Goal: Task Accomplishment & Management: Use online tool/utility

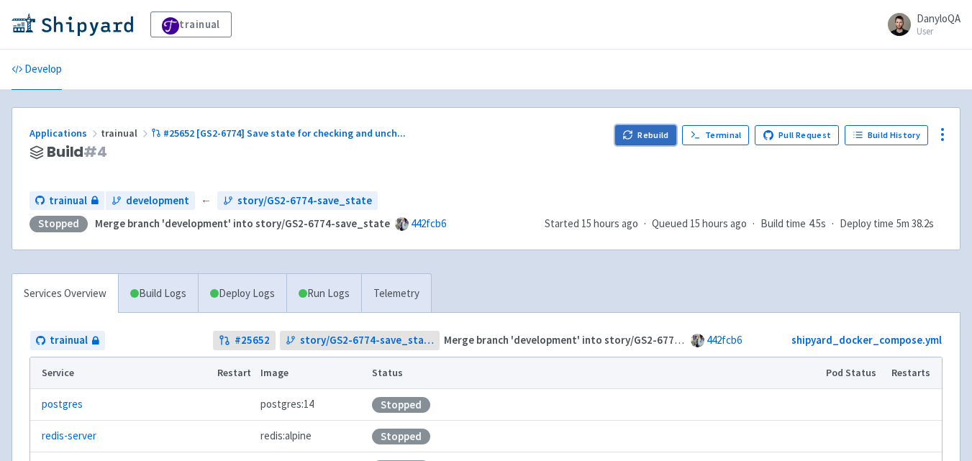
click at [655, 143] on button "Rebuild" at bounding box center [646, 135] width 62 height 20
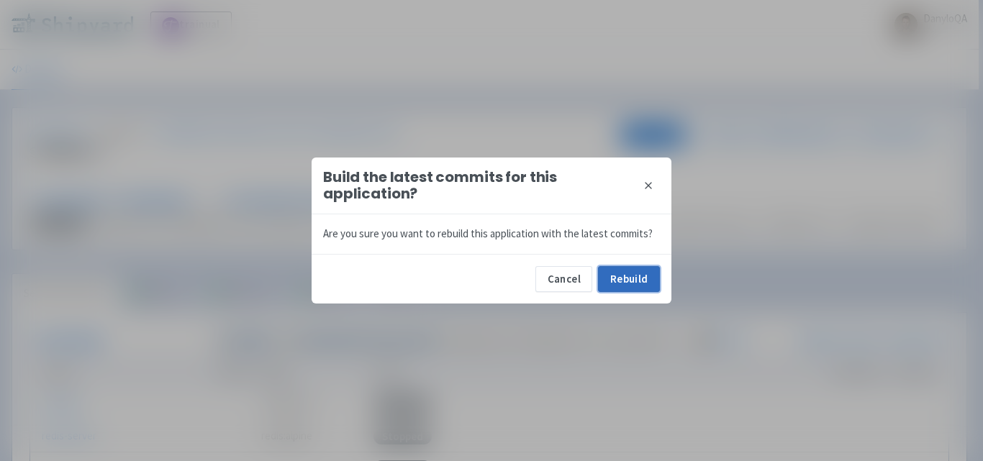
click at [611, 286] on button "Rebuild" at bounding box center [629, 279] width 62 height 26
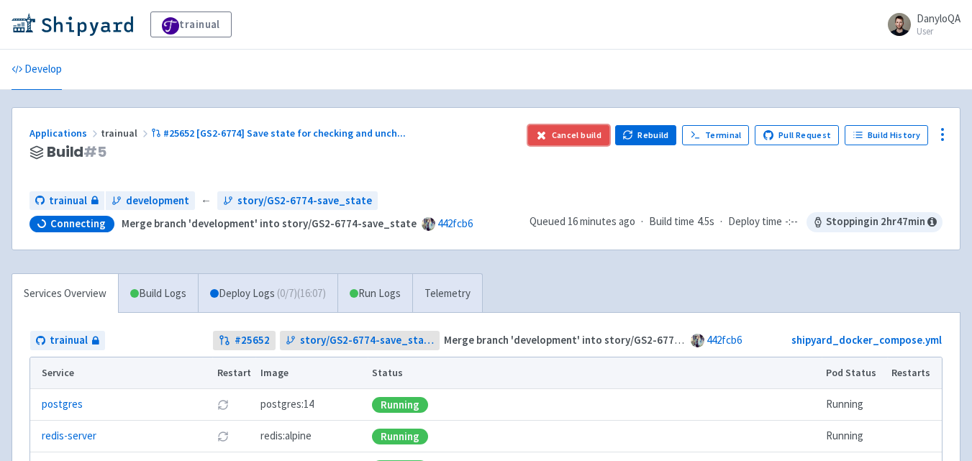
click at [558, 140] on button "Cancel build" at bounding box center [568, 135] width 81 height 20
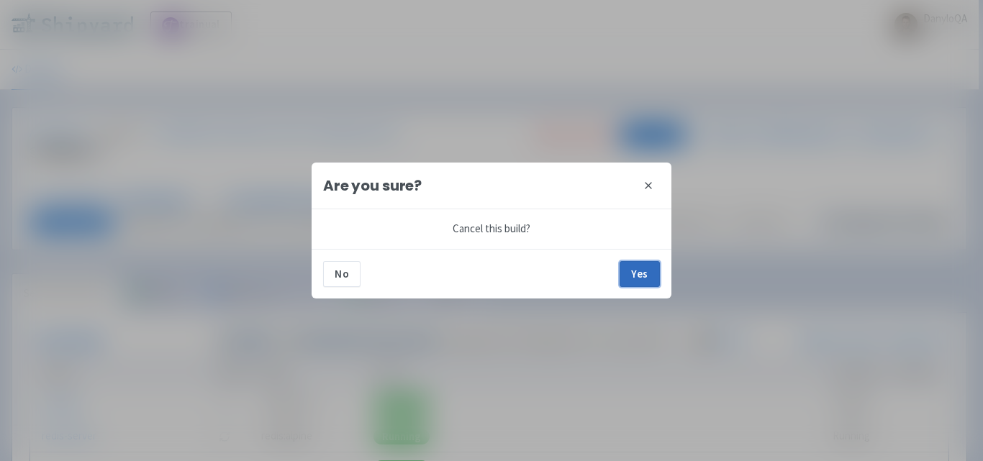
click at [638, 273] on button "Yes" at bounding box center [640, 274] width 40 height 26
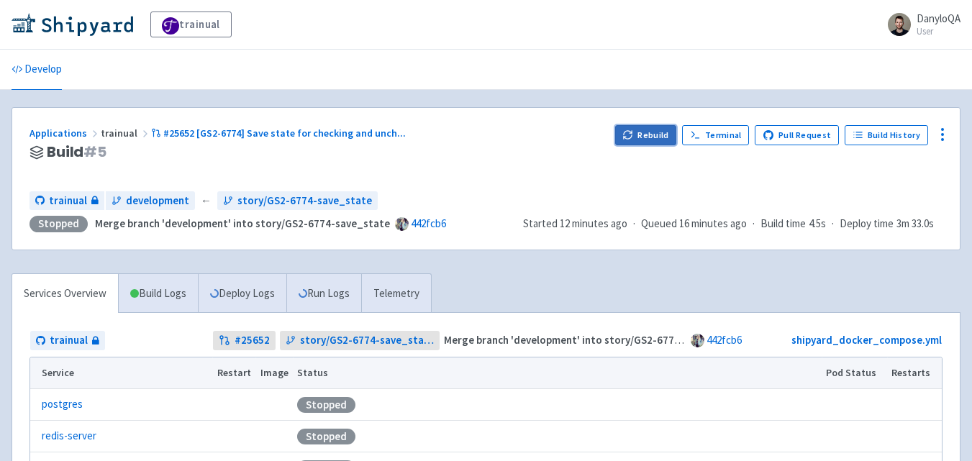
click at [633, 137] on icon "button" at bounding box center [628, 135] width 11 height 11
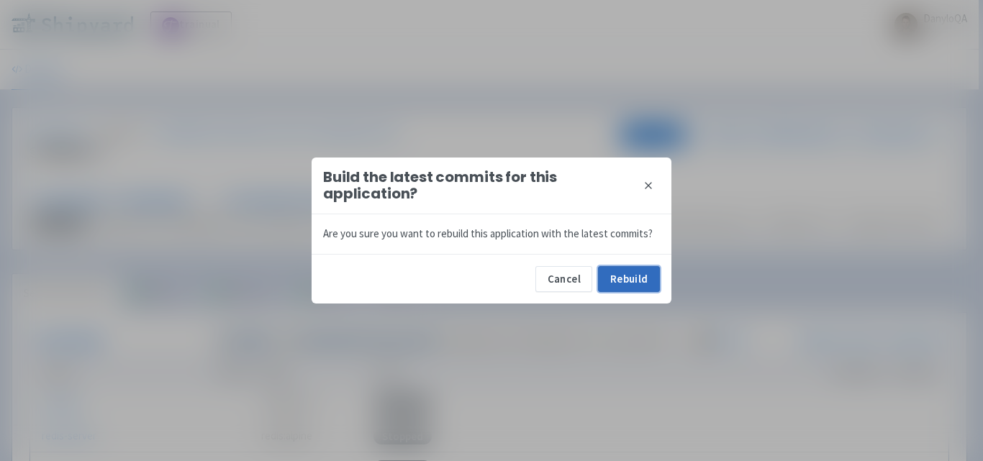
click at [617, 284] on button "Rebuild" at bounding box center [629, 279] width 62 height 26
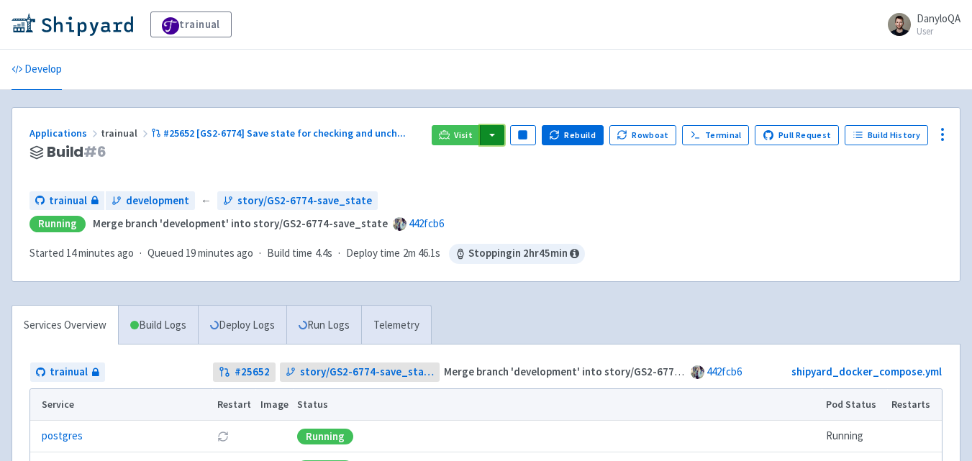
click at [498, 133] on button "button" at bounding box center [492, 135] width 24 height 20
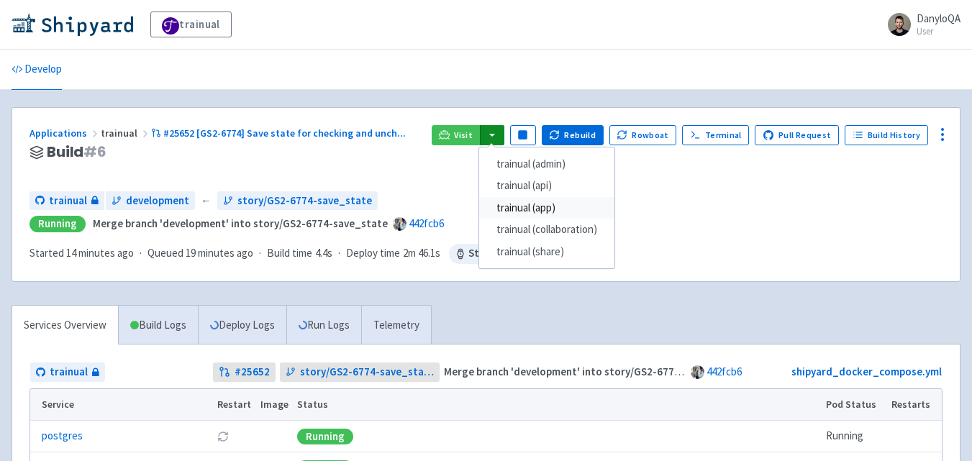
click at [548, 206] on link "trainual (app)" at bounding box center [546, 208] width 135 height 22
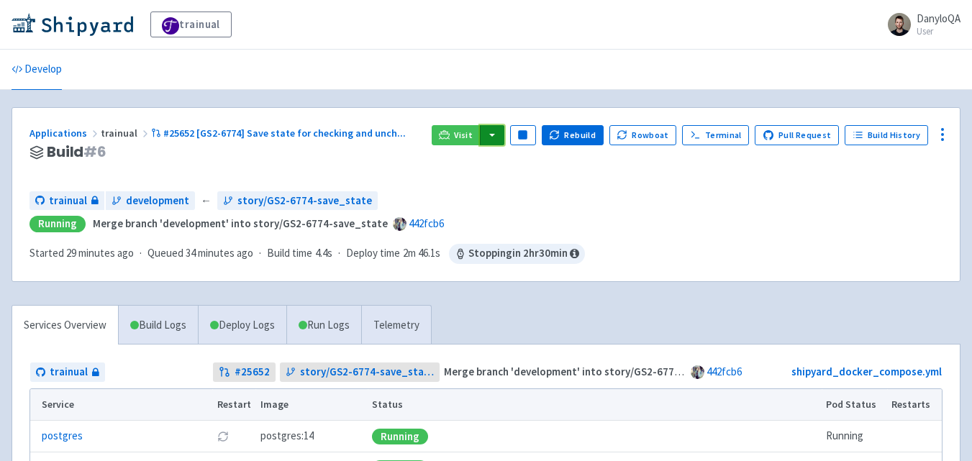
click at [503, 134] on button "button" at bounding box center [492, 135] width 24 height 20
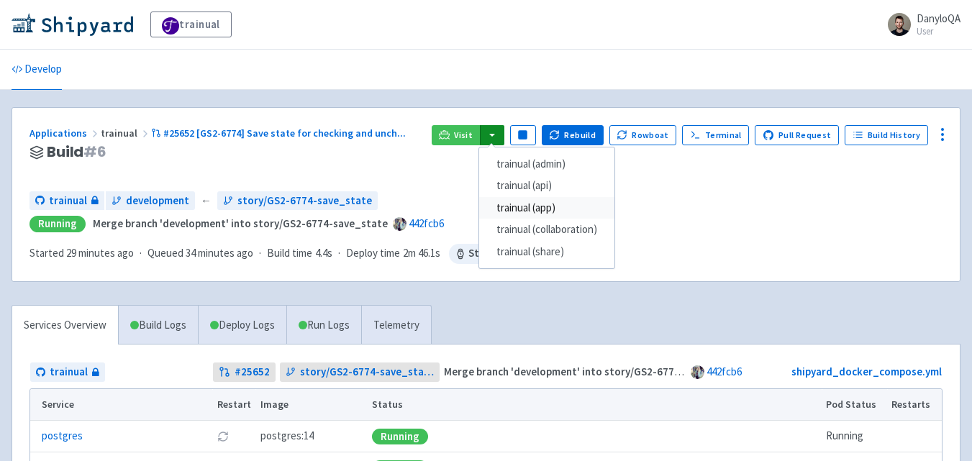
click at [530, 207] on link "trainual (app)" at bounding box center [546, 208] width 135 height 22
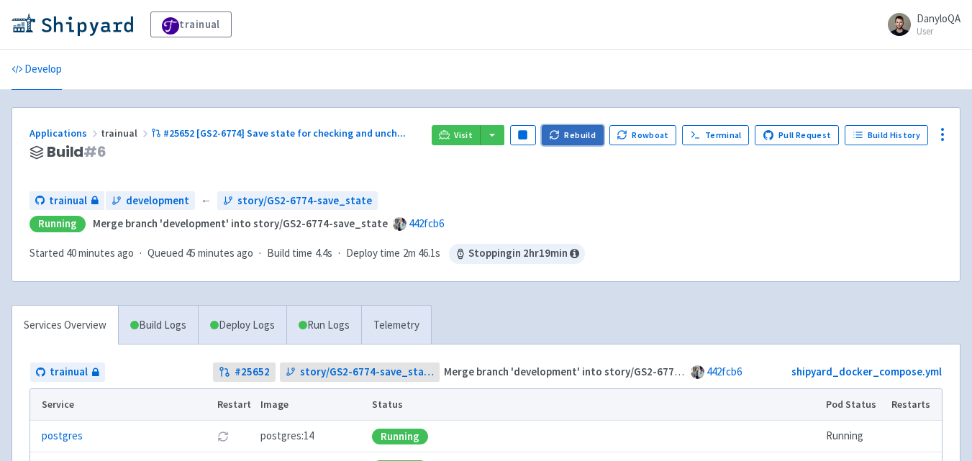
click at [570, 136] on button "Rebuild" at bounding box center [573, 135] width 62 height 20
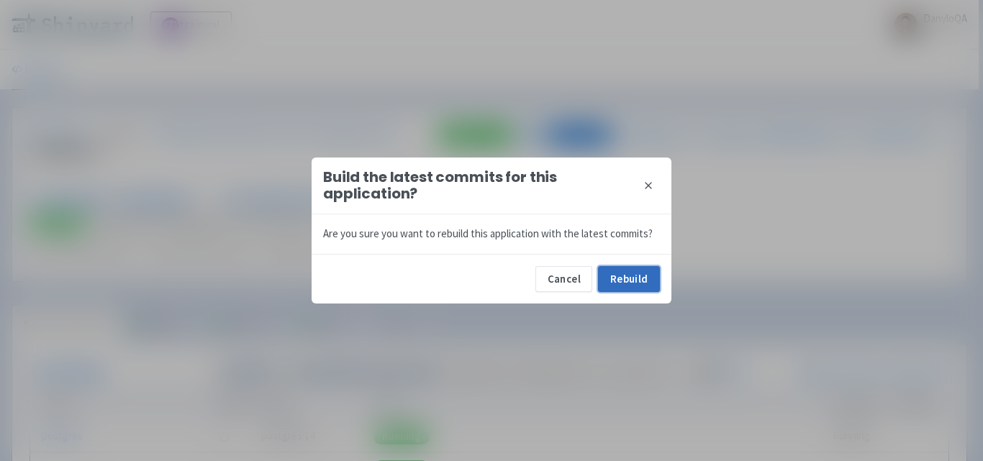
click at [617, 279] on button "Rebuild" at bounding box center [629, 279] width 62 height 26
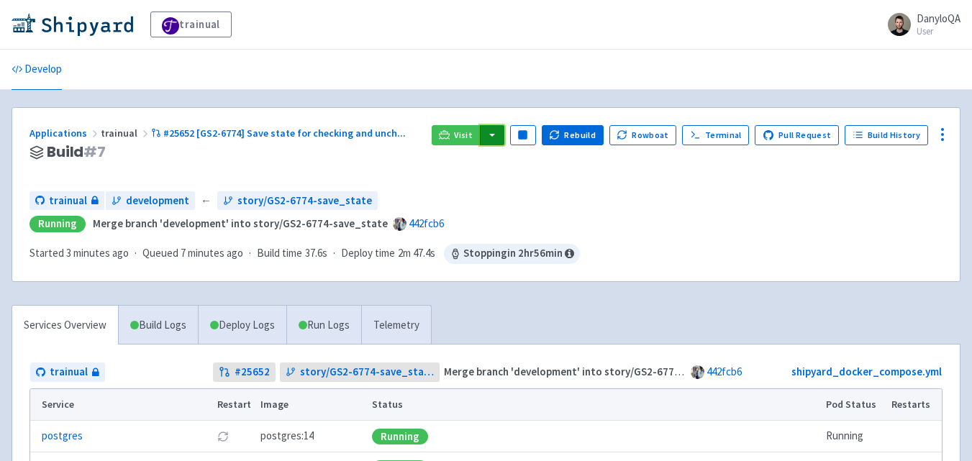
click at [505, 145] on button "button" at bounding box center [492, 135] width 24 height 20
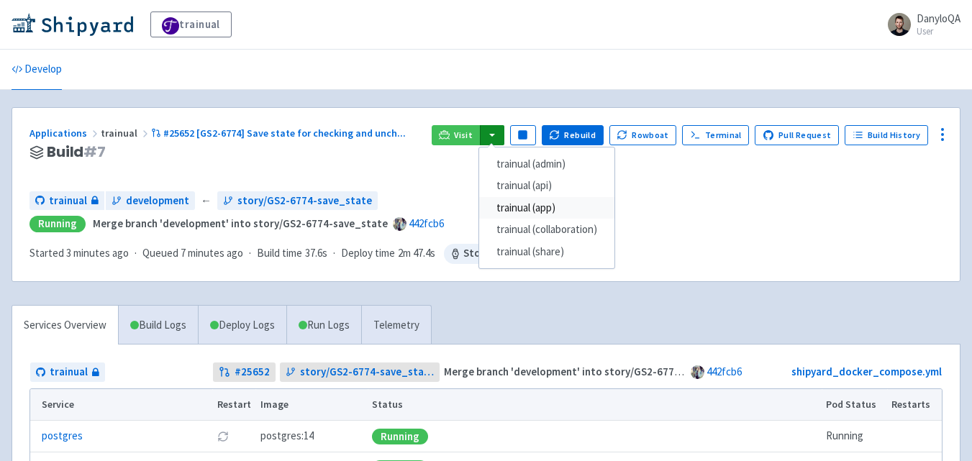
click at [551, 212] on link "trainual (app)" at bounding box center [546, 208] width 135 height 22
